Goal: Transaction & Acquisition: Purchase product/service

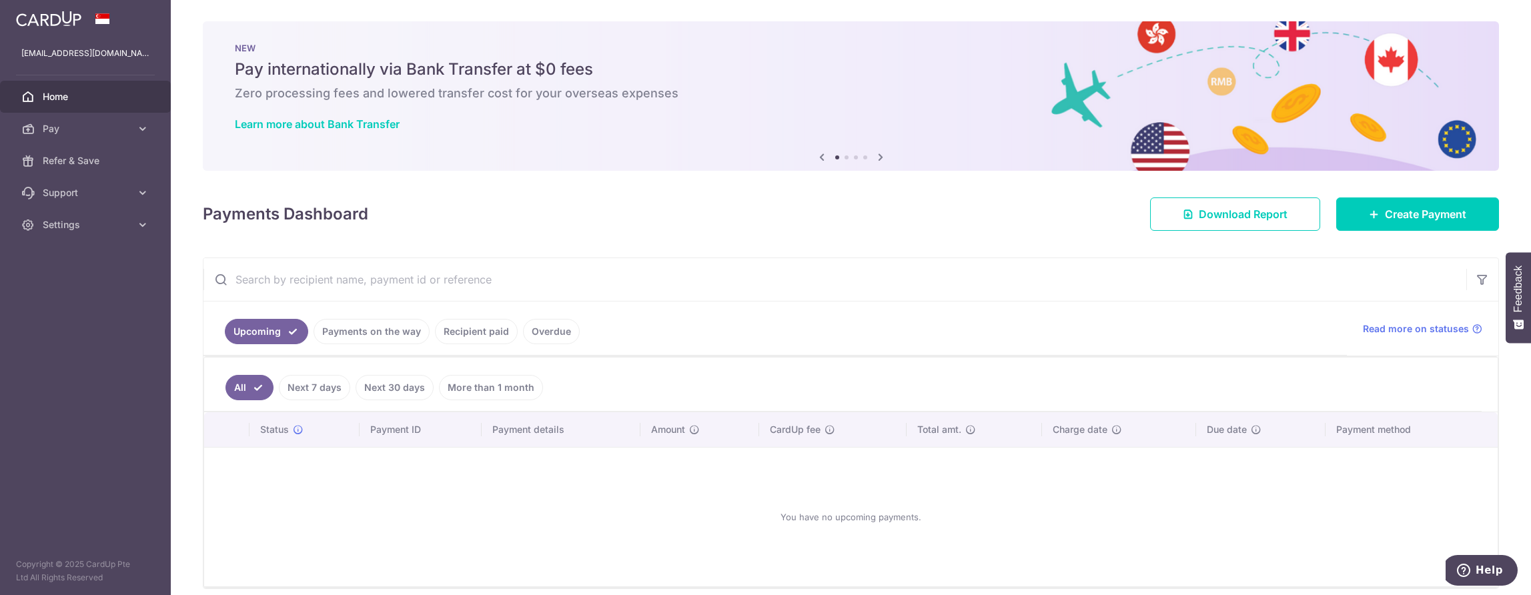
click at [480, 334] on link "Recipient paid" at bounding box center [476, 331] width 83 height 25
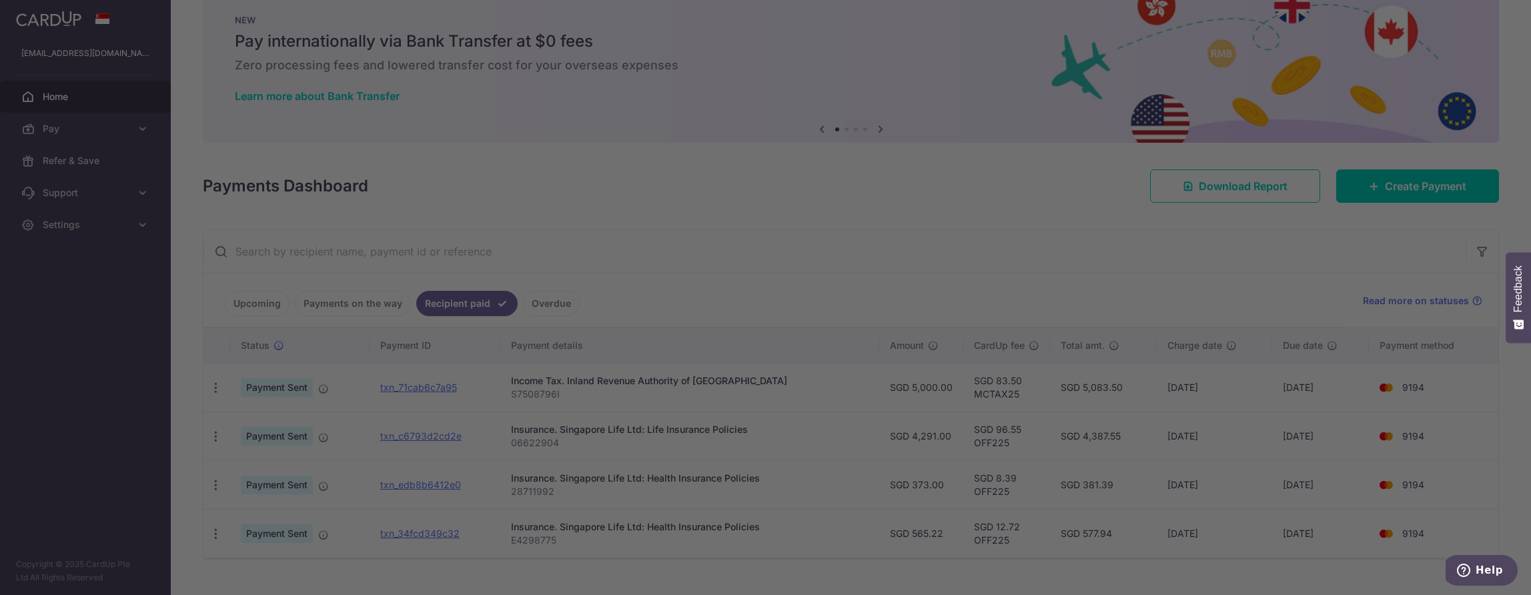
scroll to position [55, 0]
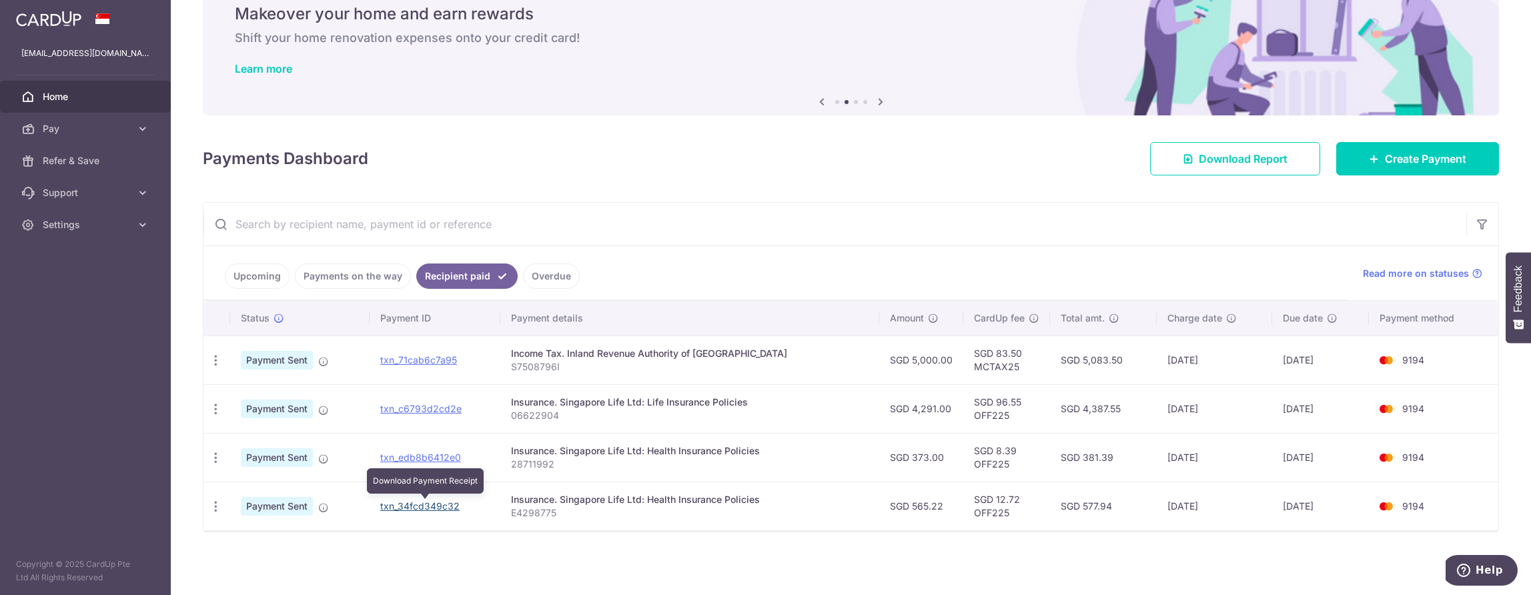
click at [432, 511] on link "txn_34fcd349c32" at bounding box center [419, 505] width 79 height 11
click at [217, 511] on icon "button" at bounding box center [216, 507] width 14 height 14
click at [255, 544] on span "PDF Receipt" at bounding box center [286, 542] width 91 height 13
drag, startPoint x: 410, startPoint y: 505, endPoint x: 826, endPoint y: 46, distance: 619.1
click at [410, 505] on link "txn_34fcd349c32" at bounding box center [419, 505] width 79 height 11
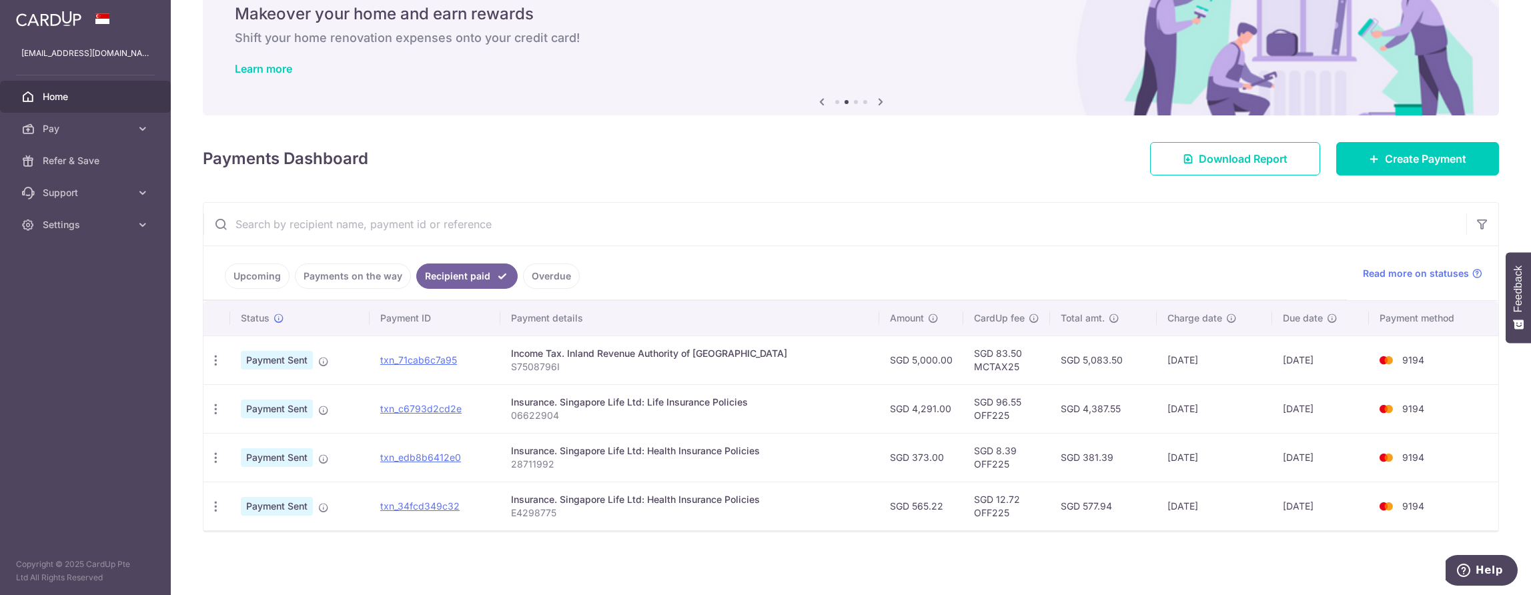
click at [1302, 507] on td "10/04/2025" at bounding box center [1320, 506] width 97 height 49
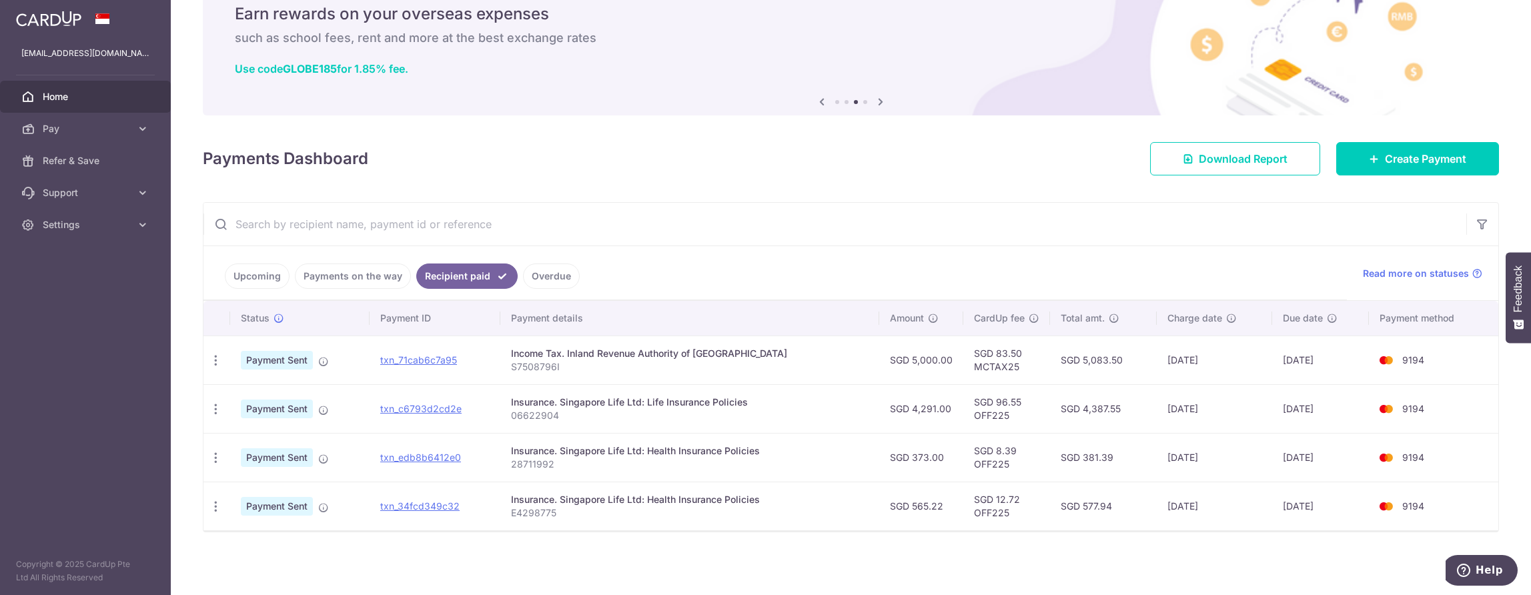
click at [334, 273] on link "Payments on the way" at bounding box center [353, 275] width 116 height 25
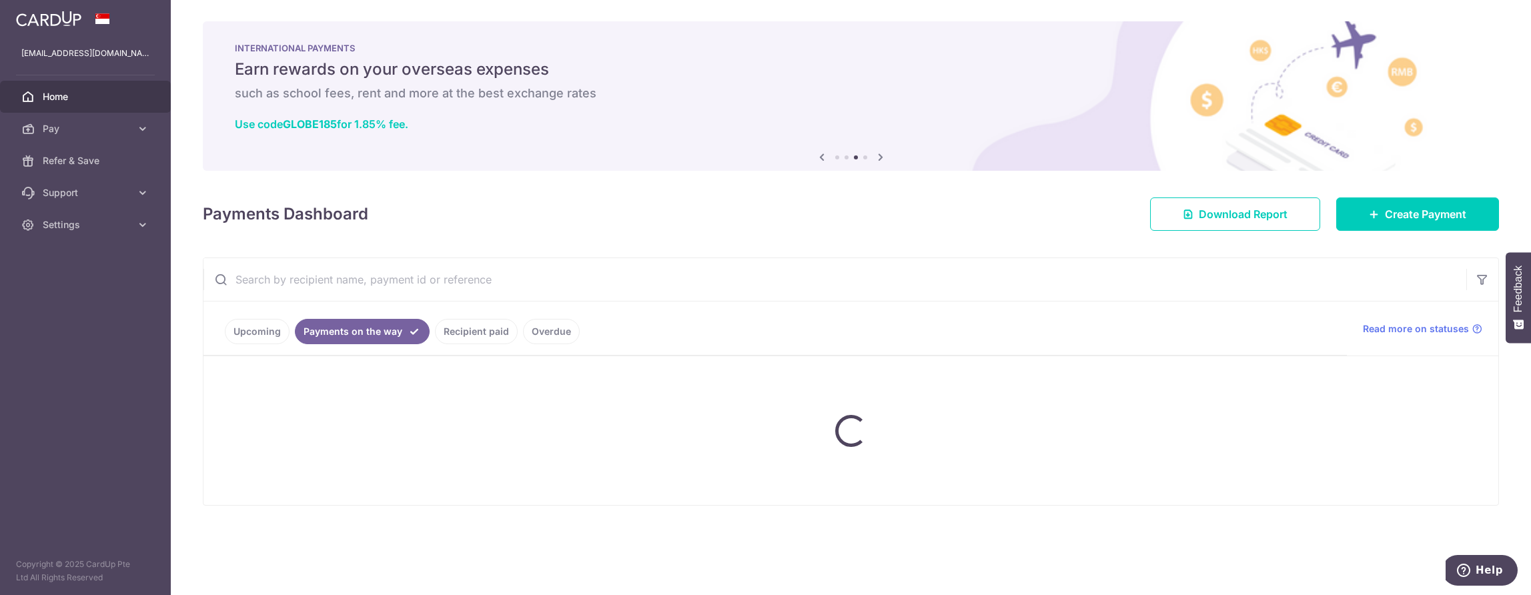
scroll to position [0, 0]
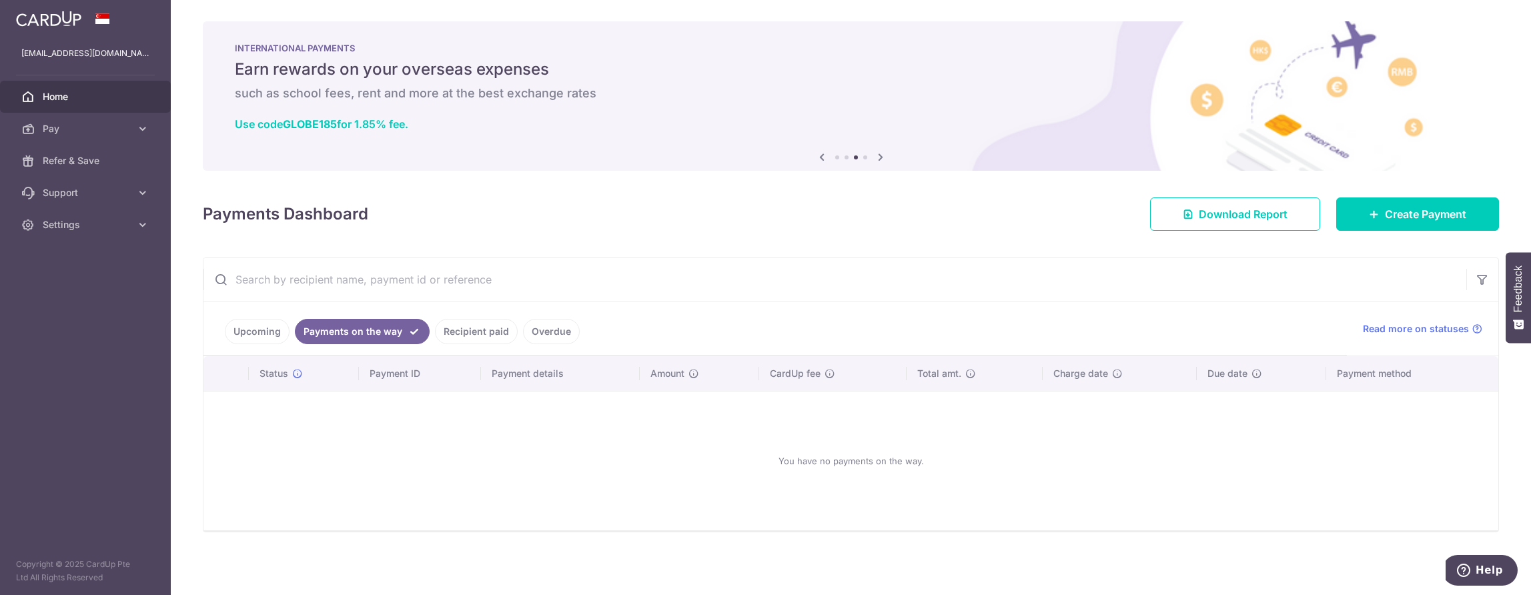
click at [464, 325] on link "Recipient paid" at bounding box center [476, 331] width 83 height 25
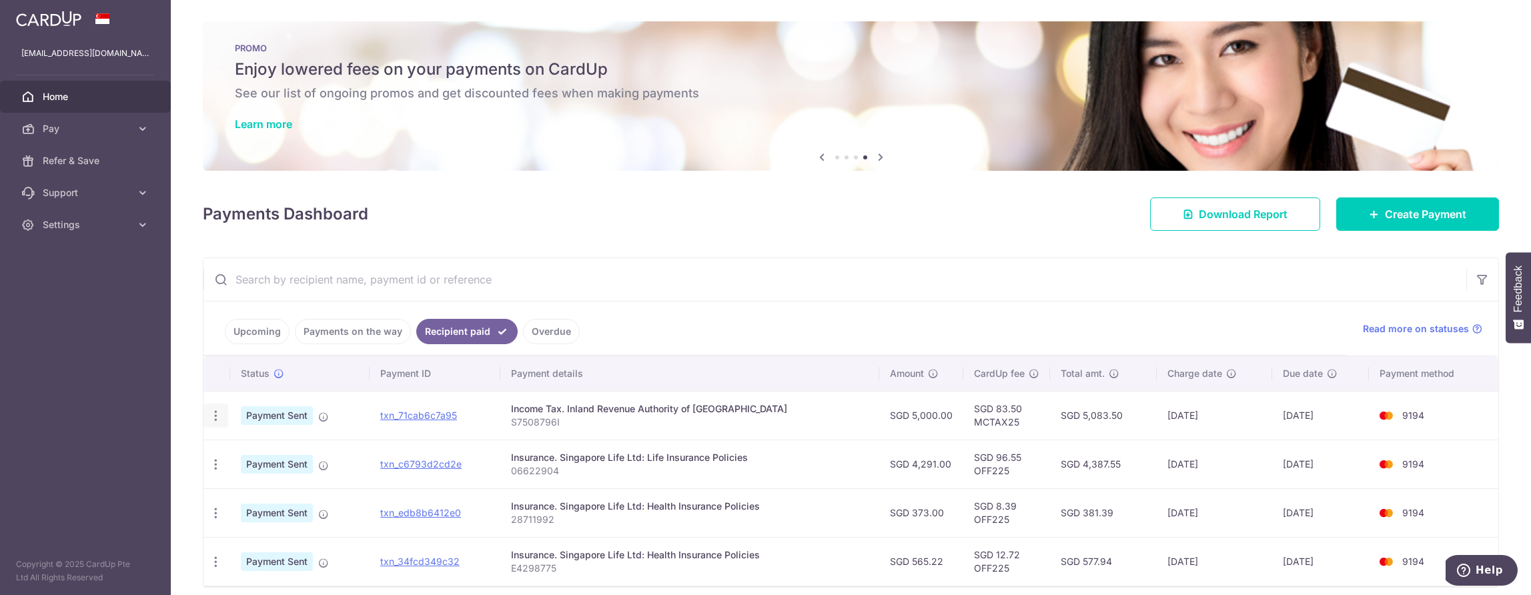
click at [217, 416] on icon "button" at bounding box center [216, 416] width 14 height 14
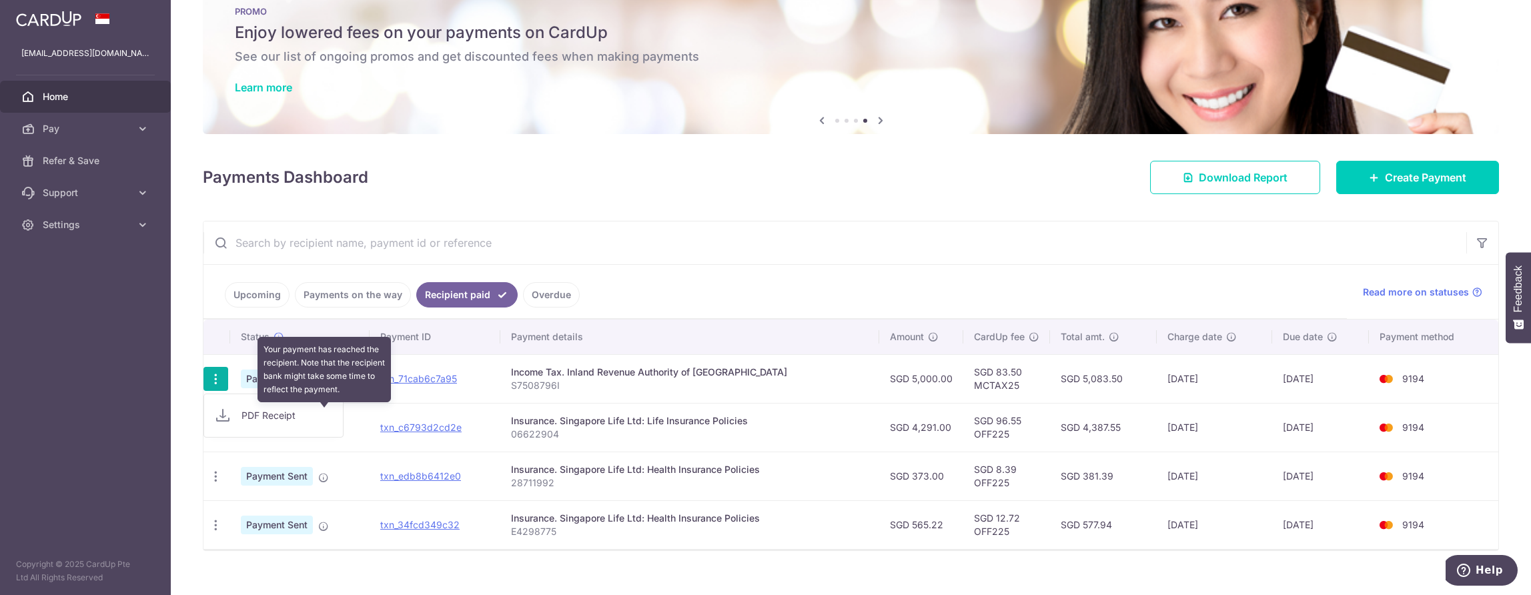
scroll to position [55, 0]
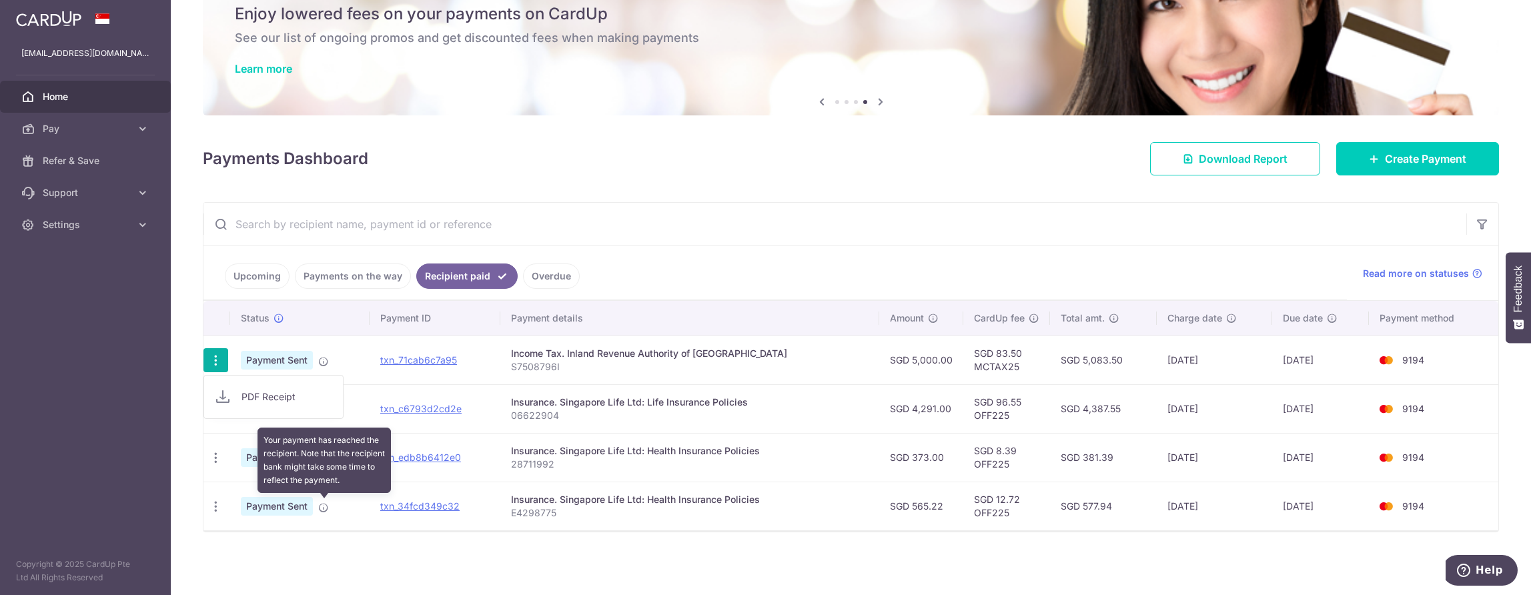
click at [323, 508] on icon at bounding box center [323, 507] width 11 height 11
click at [323, 506] on icon at bounding box center [323, 507] width 11 height 11
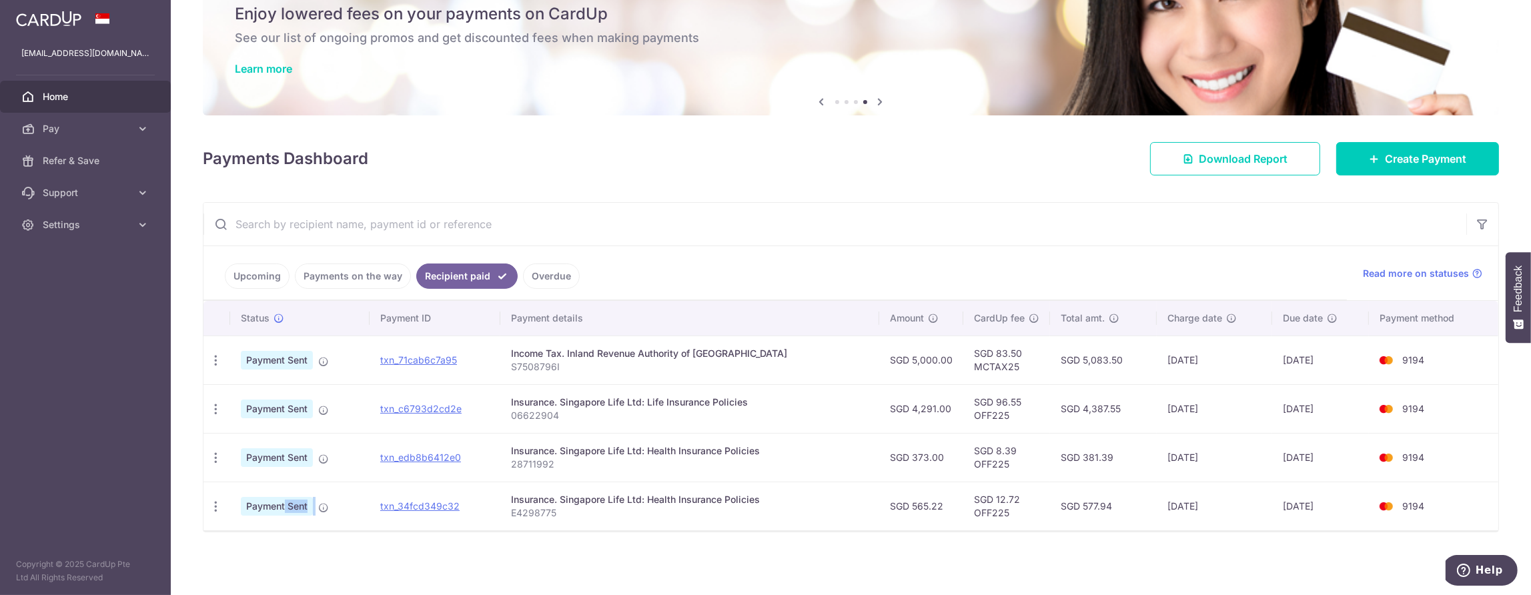
scroll to position [37, 0]
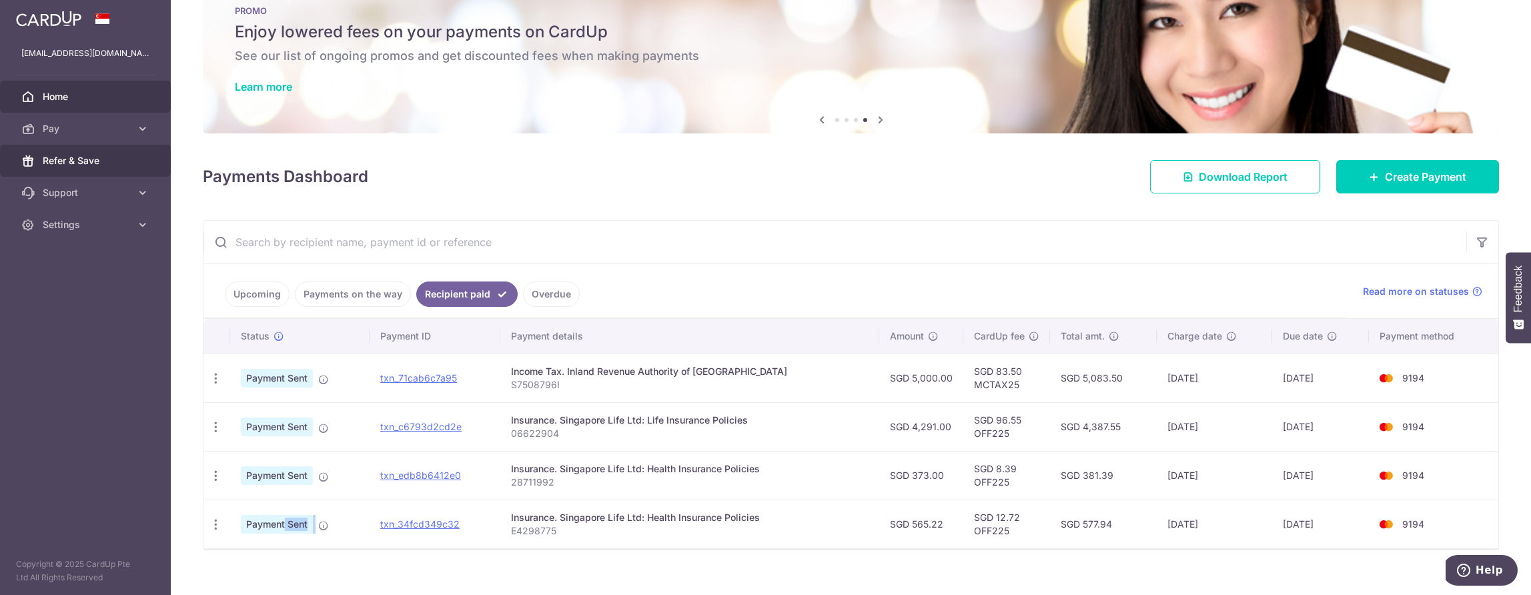
click at [85, 163] on span "Refer & Save" at bounding box center [87, 160] width 88 height 13
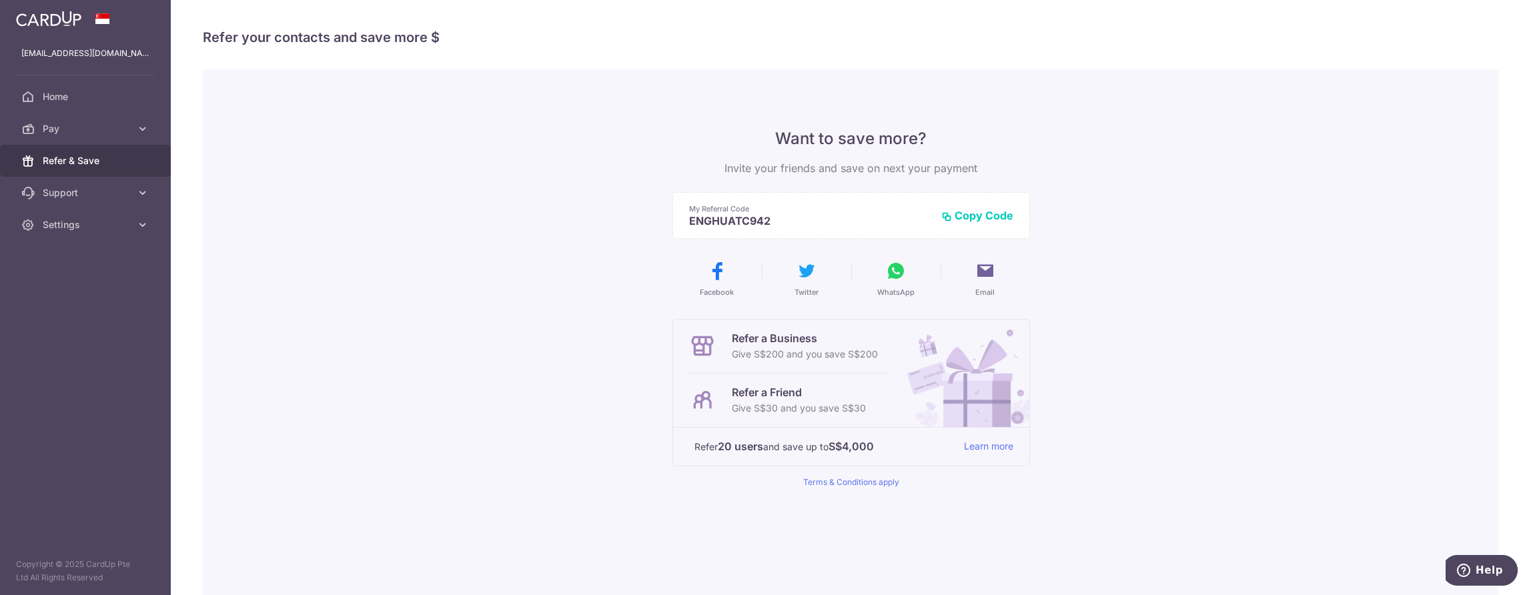
click at [967, 216] on button "Copy Code" at bounding box center [977, 215] width 72 height 13
click at [978, 448] on link "Learn more" at bounding box center [988, 446] width 49 height 17
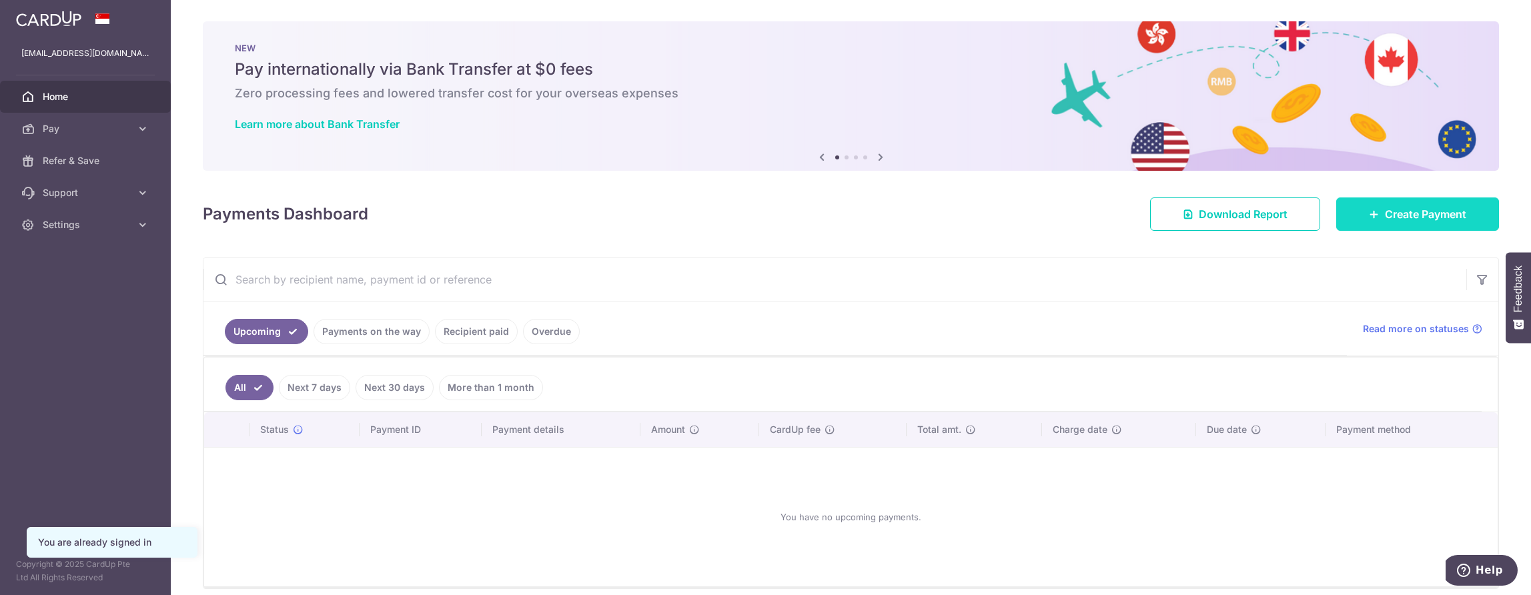
click at [1369, 213] on icon at bounding box center [1374, 214] width 11 height 11
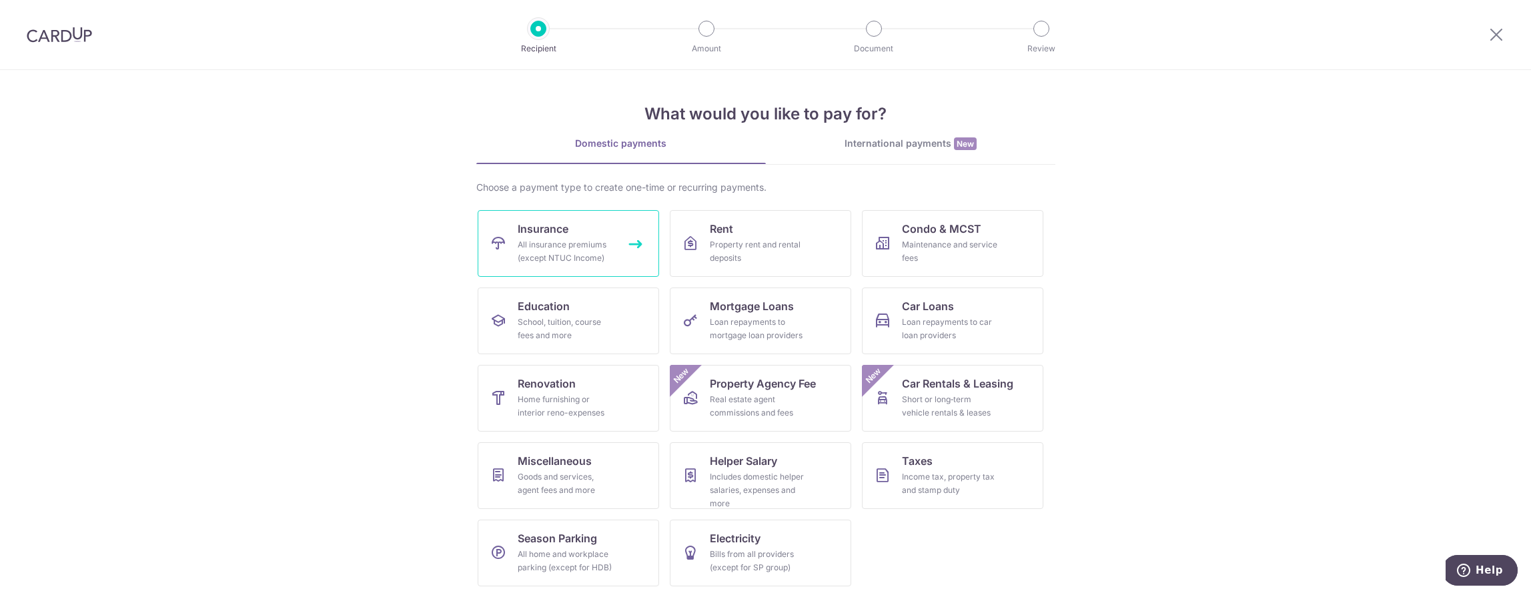
click at [504, 264] on link "Insurance All insurance premiums (except NTUC Income)" at bounding box center [568, 243] width 181 height 67
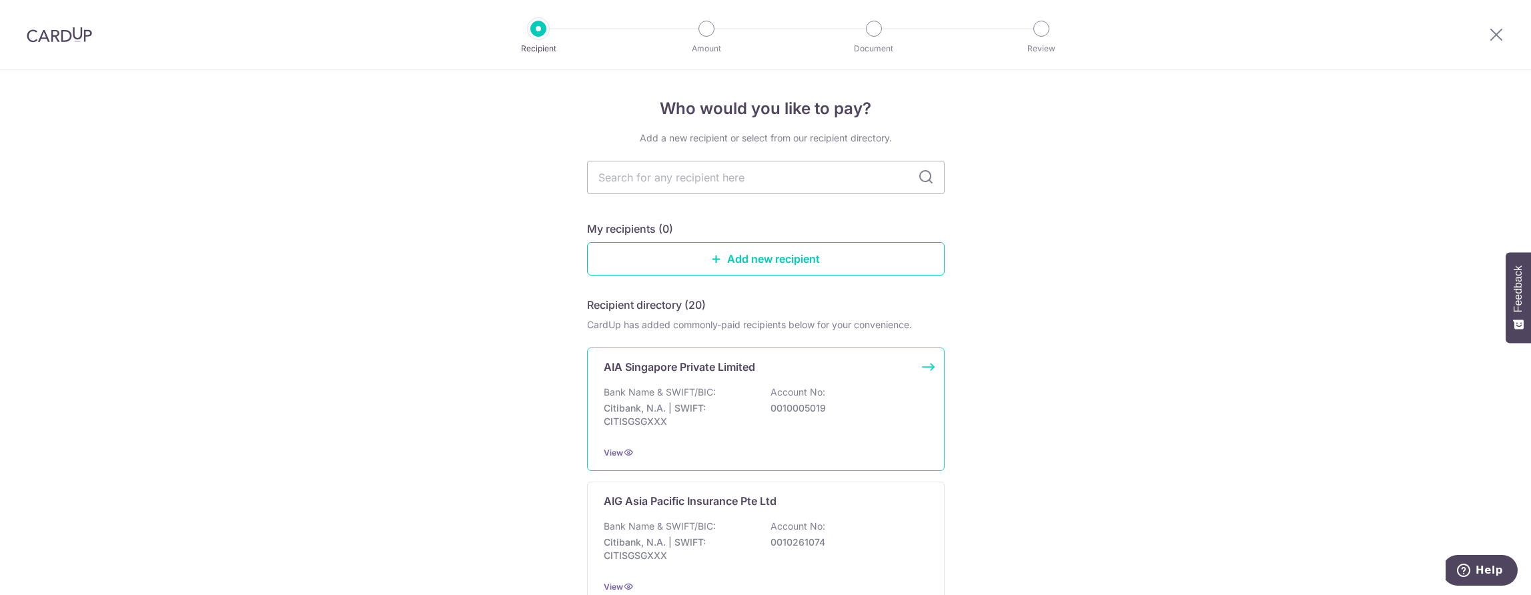
click at [639, 408] on p "Citibank, N.A. | SWIFT: CITISGSGXXX" at bounding box center [678, 415] width 149 height 27
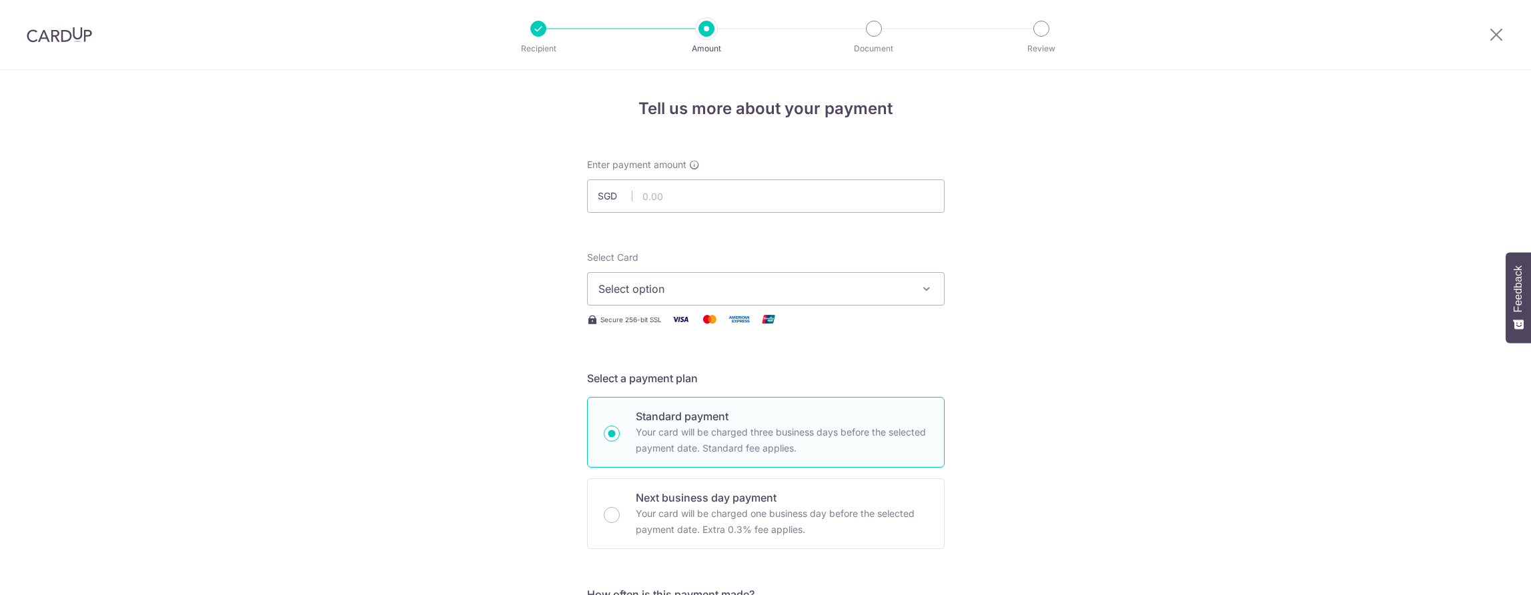
click at [666, 295] on span "Select option" at bounding box center [753, 289] width 311 height 16
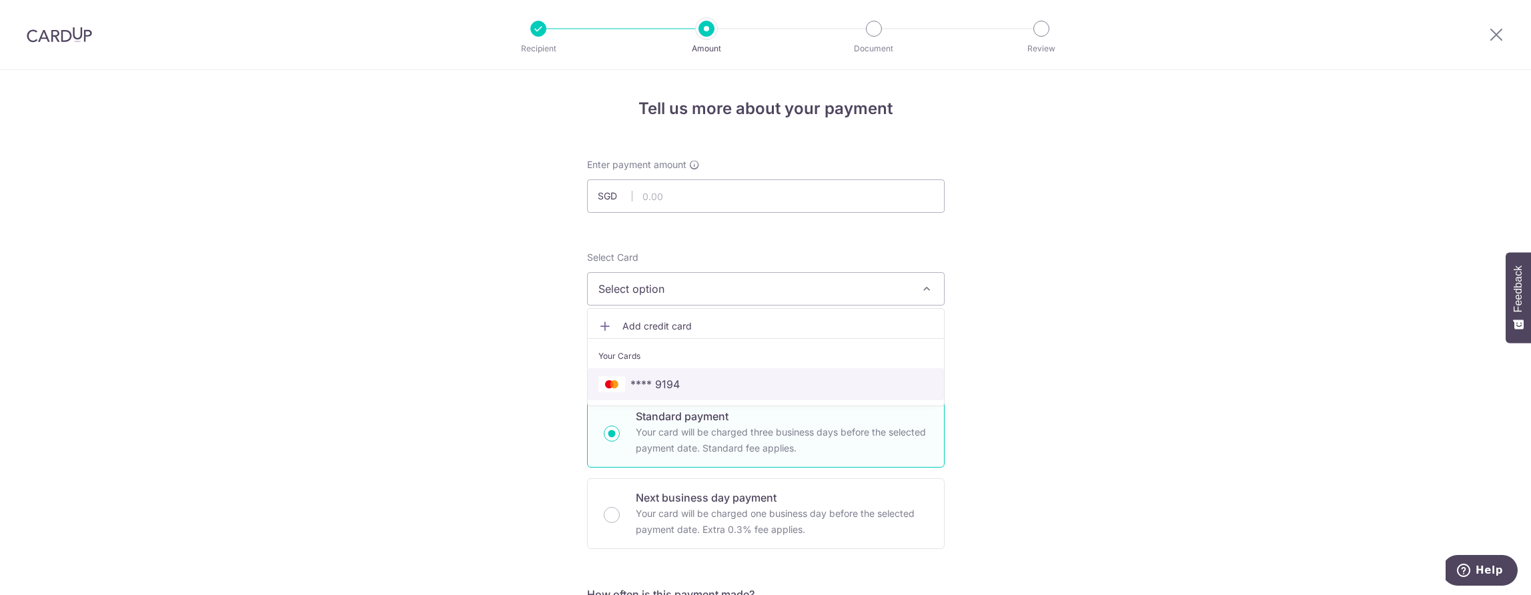
click at [647, 382] on span "**** 9194" at bounding box center [654, 384] width 49 height 16
drag, startPoint x: 648, startPoint y: 200, endPoint x: 649, endPoint y: 191, distance: 8.7
click at [648, 200] on input "text" at bounding box center [766, 195] width 358 height 33
drag, startPoint x: 518, startPoint y: 234, endPoint x: 523, endPoint y: 225, distance: 10.2
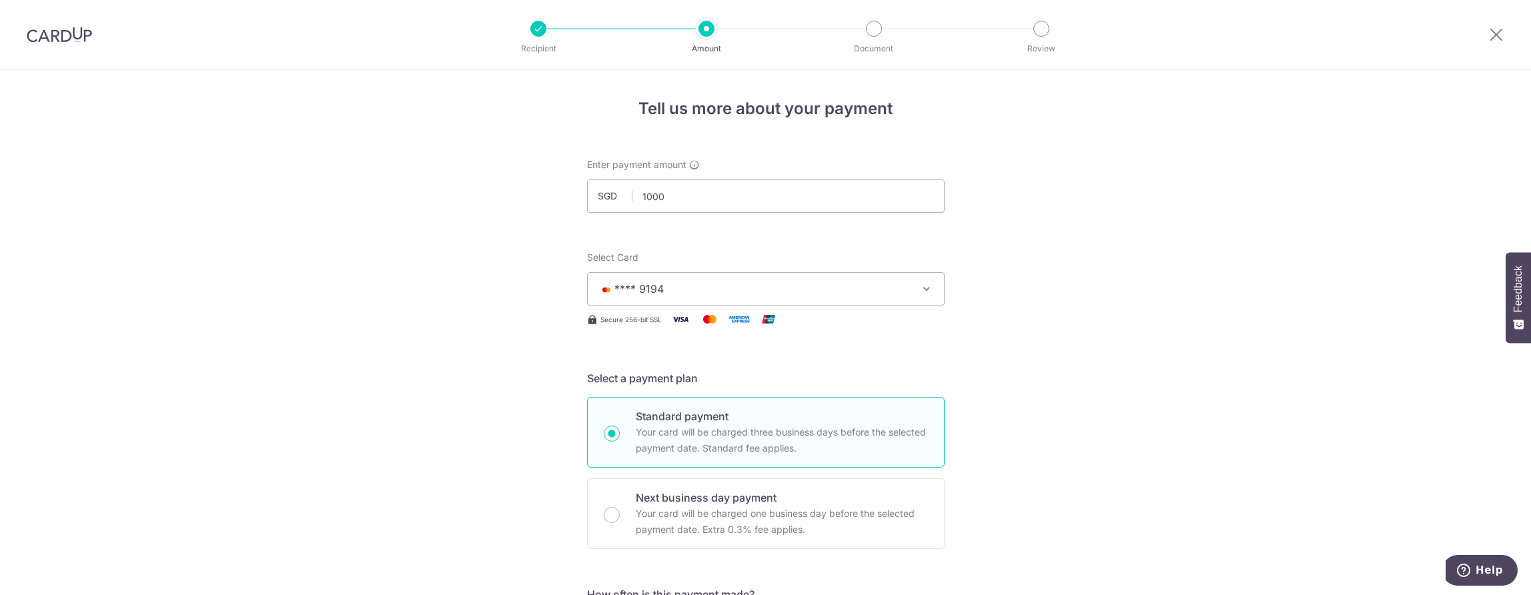
type input "1,000.00"
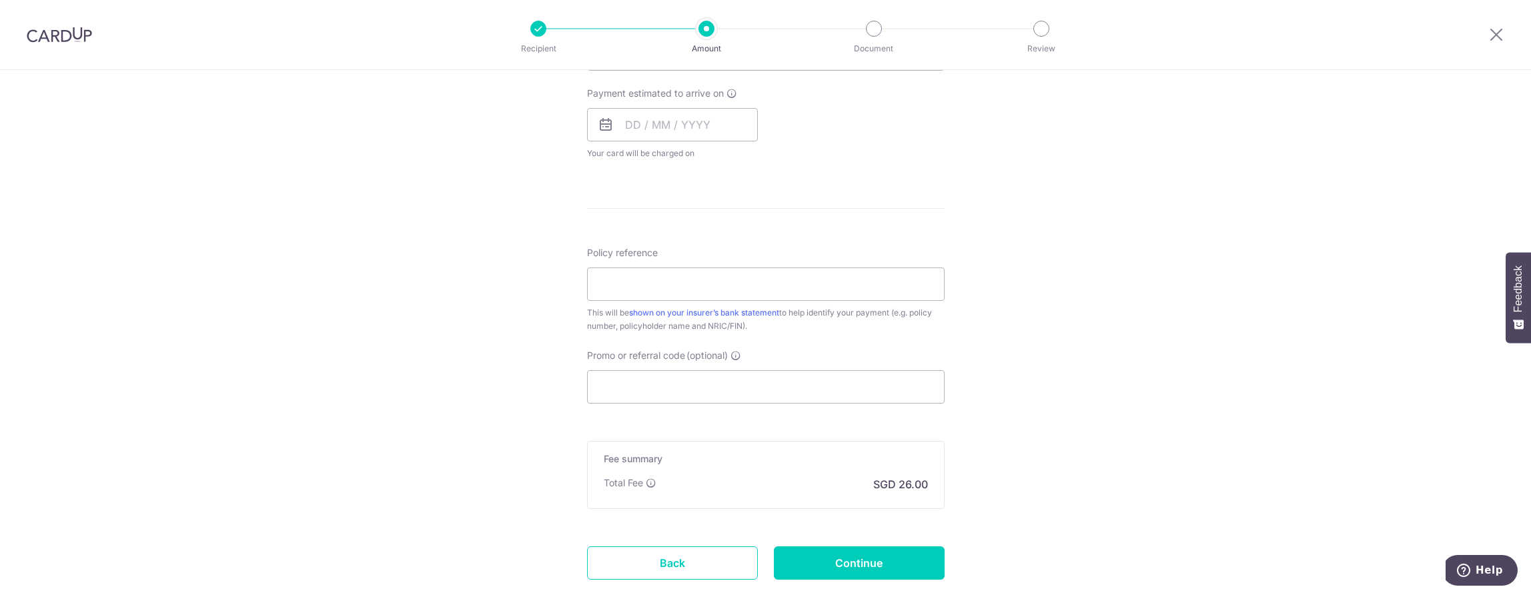
scroll to position [600, 0]
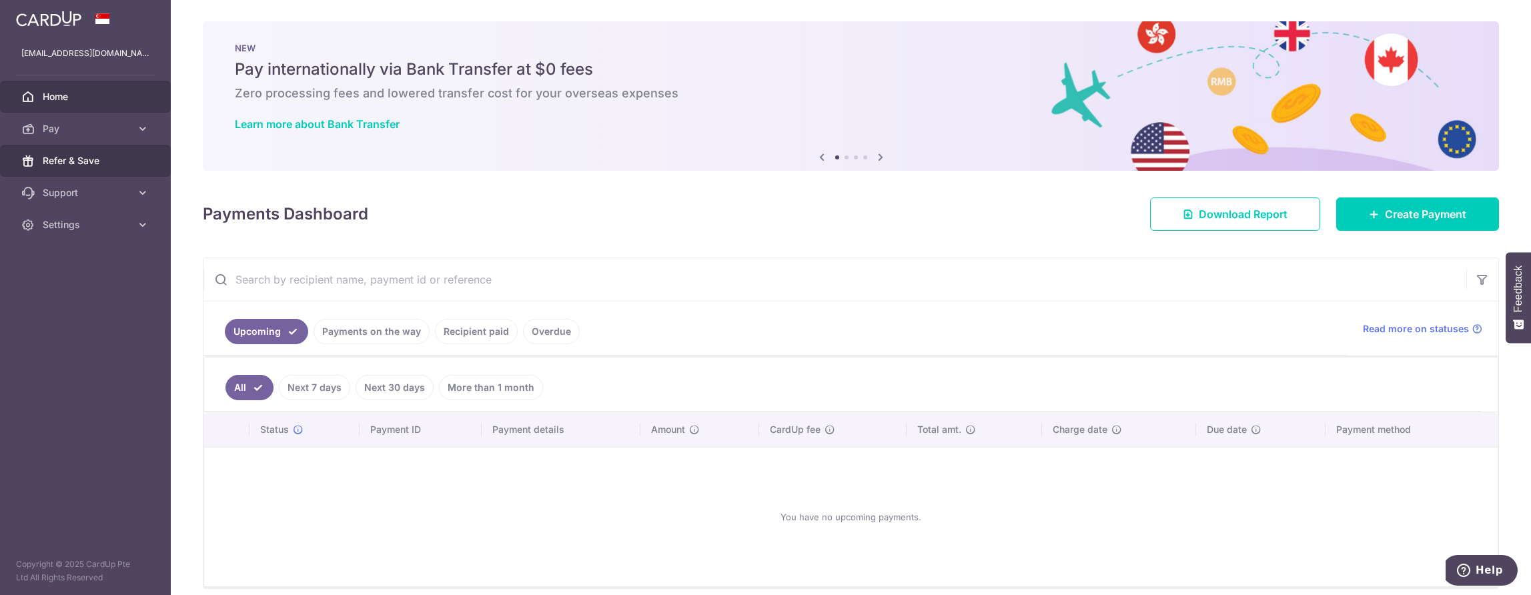
click at [77, 173] on link "Refer & Save" at bounding box center [85, 161] width 171 height 32
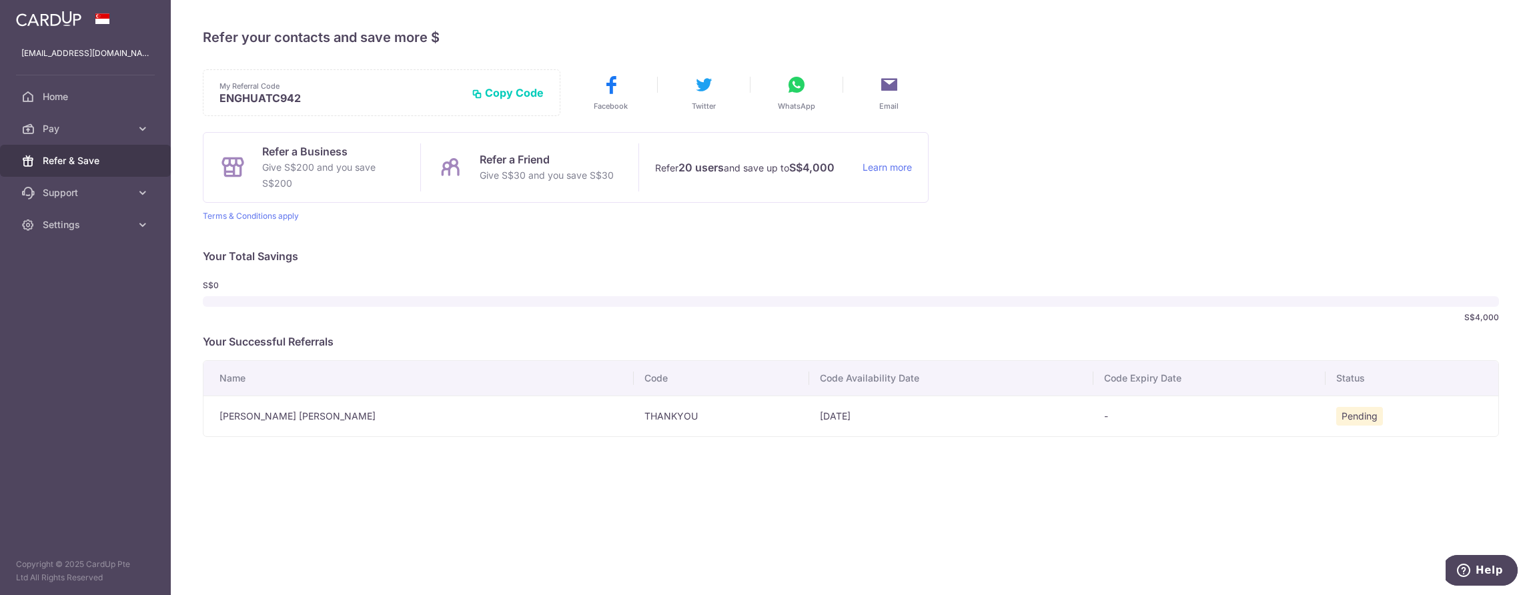
click at [498, 97] on button "Copy Code" at bounding box center [508, 92] width 72 height 13
